Goal: Task Accomplishment & Management: Complete application form

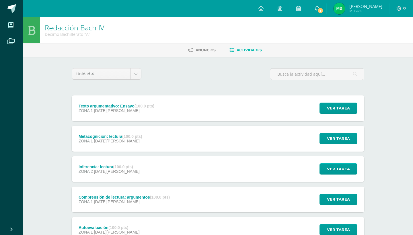
click at [171, 106] on div "Texto argumentativo: Ensayo (100.0 pts) ZONA 1 [DATE][PERSON_NAME] Ver tarea Te…" at bounding box center [218, 109] width 293 height 26
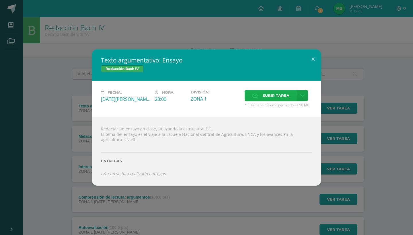
click at [276, 94] on span "Subir tarea" at bounding box center [276, 95] width 27 height 11
click at [0, 0] on input "Subir tarea" at bounding box center [0, 0] width 0 height 0
click at [276, 97] on span "Subir tarea" at bounding box center [276, 95] width 27 height 11
click at [0, 0] on input "Subir tarea" at bounding box center [0, 0] width 0 height 0
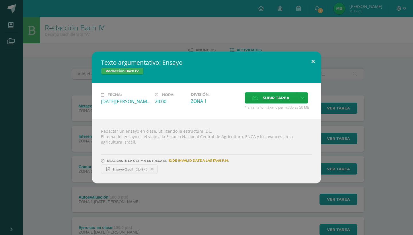
click at [316, 58] on button at bounding box center [313, 62] width 16 height 20
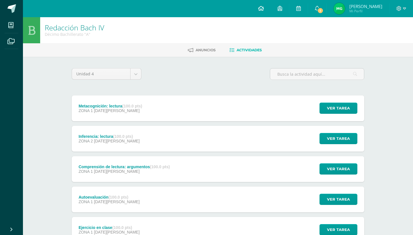
click at [264, 11] on span at bounding box center [261, 8] width 6 height 6
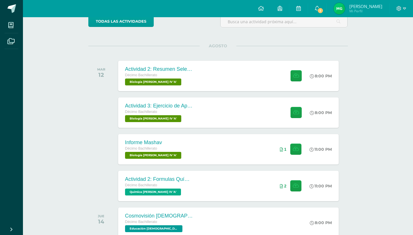
scroll to position [54, 0]
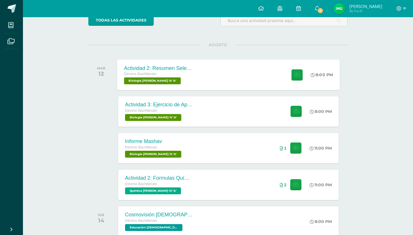
click at [248, 75] on div "Actividad 2: Resumen Selección Natural Décimo Bachillerato Biología [PERSON_NAM…" at bounding box center [228, 74] width 223 height 31
